Goal: Communication & Community: Answer question/provide support

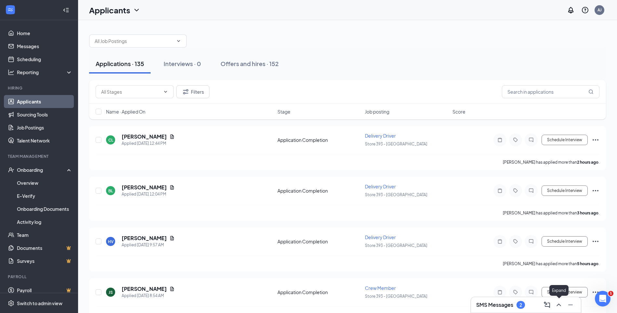
click at [553, 305] on button at bounding box center [558, 304] width 10 height 10
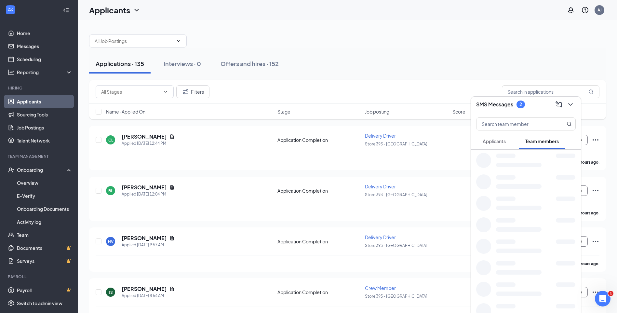
click at [499, 138] on span "Applicants" at bounding box center [493, 141] width 23 height 6
click at [542, 139] on span "Team members" at bounding box center [541, 141] width 33 height 6
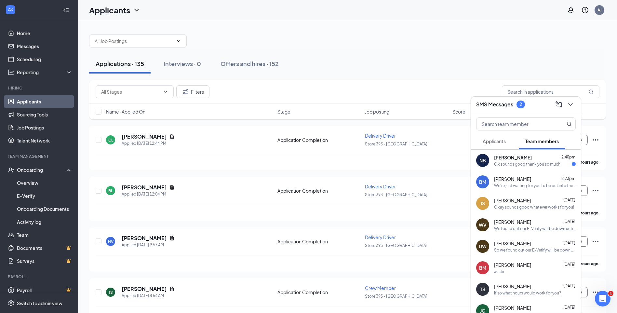
click at [533, 163] on div "Ok sounds good thank you so much!" at bounding box center [527, 164] width 67 height 6
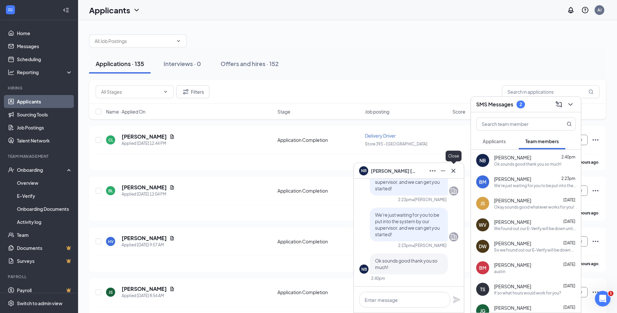
click at [456, 170] on icon "Cross" at bounding box center [453, 171] width 8 height 8
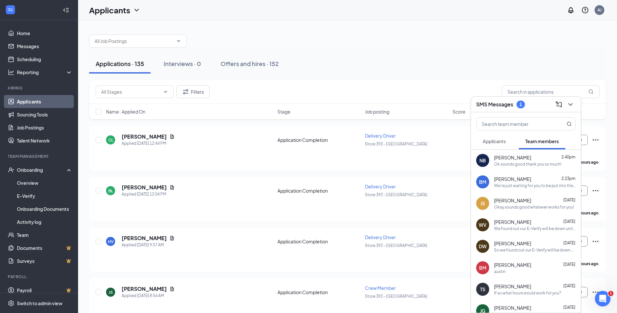
click at [493, 139] on span "Applicants" at bounding box center [493, 141] width 23 height 6
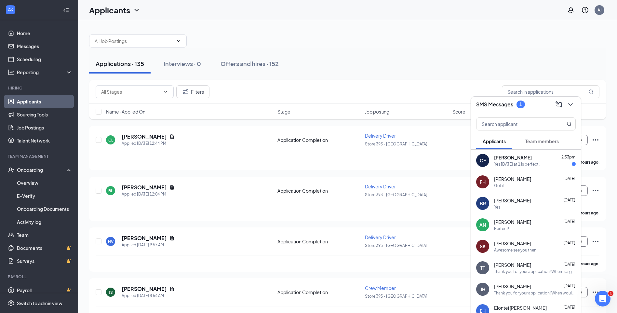
click at [527, 159] on div "[PERSON_NAME] 2:53pm" at bounding box center [535, 157] width 82 height 7
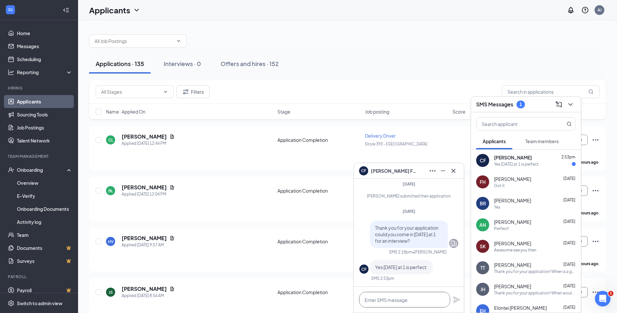
click at [400, 303] on textarea at bounding box center [404, 300] width 91 height 16
type textarea "okay see you then! Thank you!"
click at [455, 298] on icon "Plane" at bounding box center [456, 299] width 7 height 7
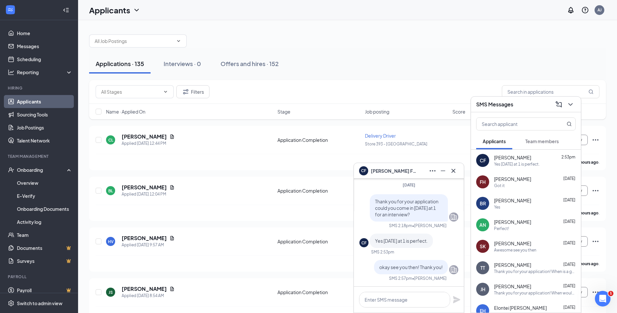
click at [453, 172] on icon "Cross" at bounding box center [453, 171] width 8 height 8
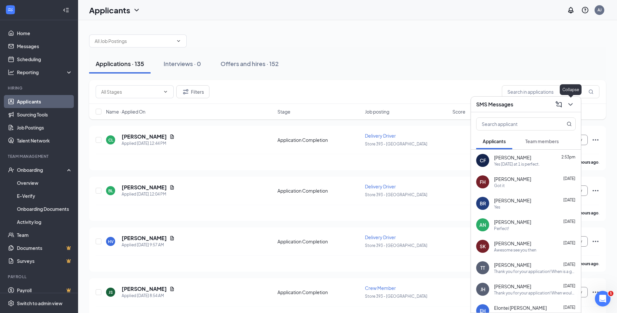
click at [571, 107] on icon "ChevronDown" at bounding box center [570, 104] width 8 height 8
